Goal: Communication & Community: Answer question/provide support

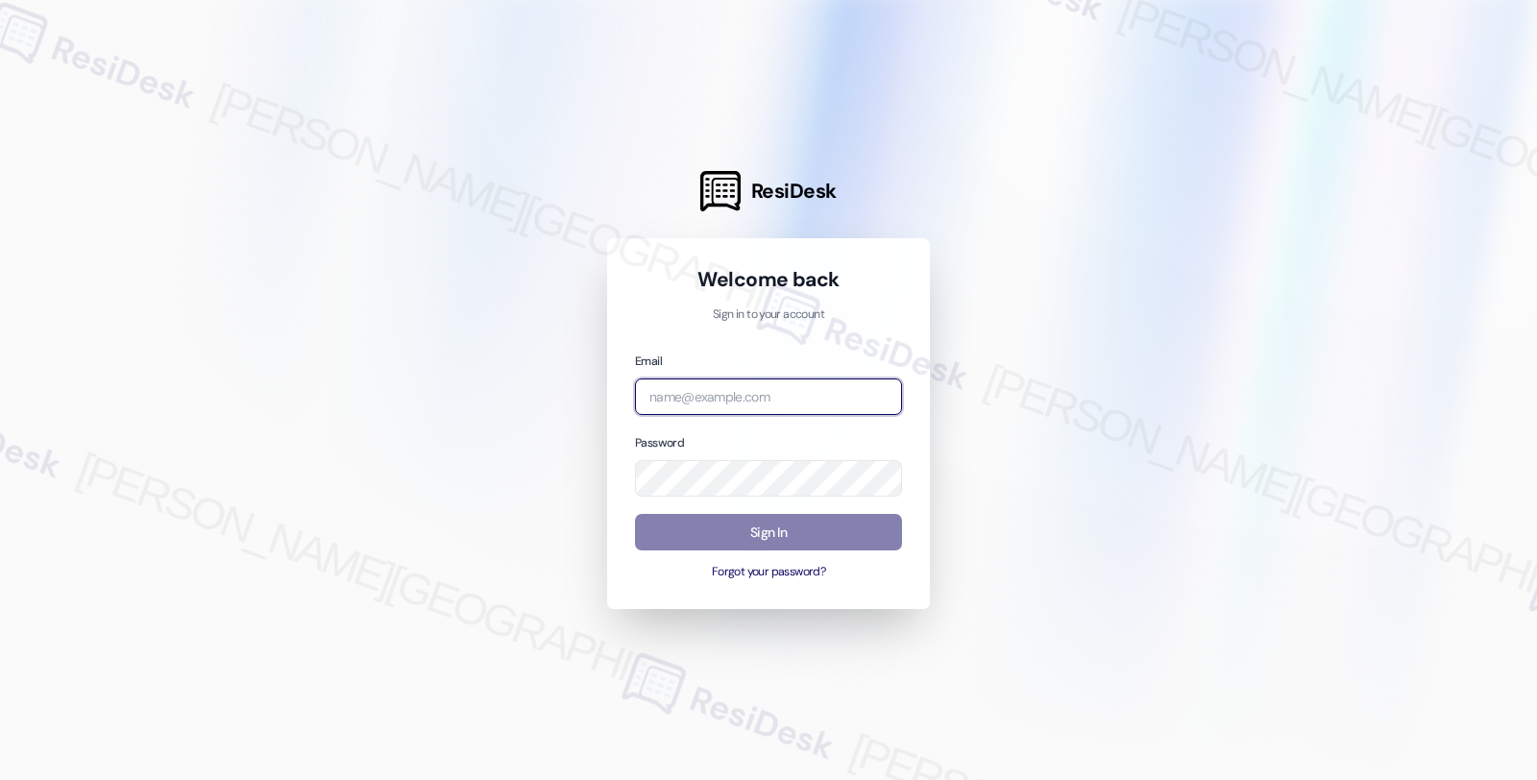
click at [780, 387] on input "email" at bounding box center [768, 397] width 267 height 37
type input "[EMAIL_ADDRESS][PERSON_NAME][DOMAIN_NAME]"
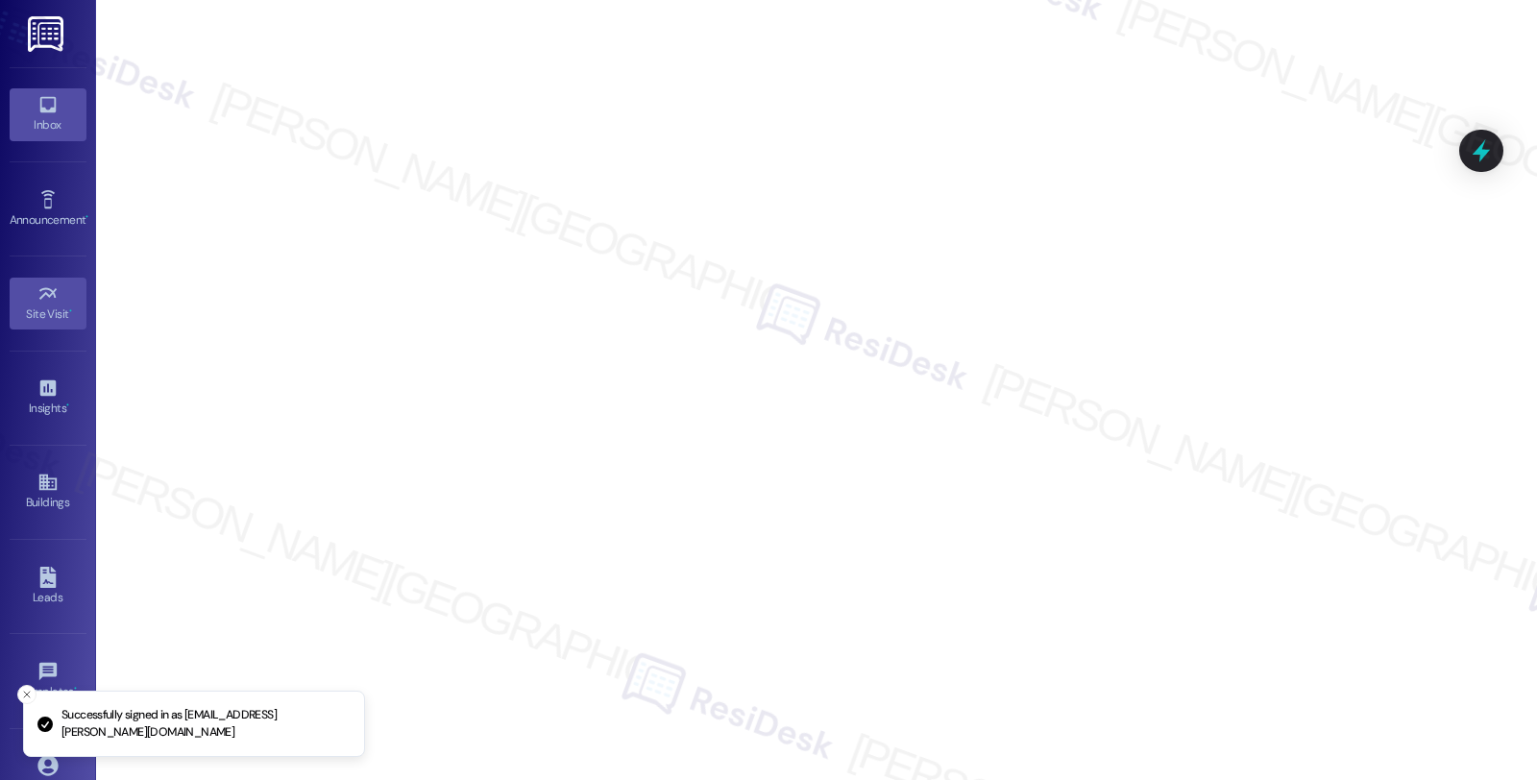
click at [54, 113] on icon at bounding box center [47, 104] width 21 height 21
